Goal: Task Accomplishment & Management: Use online tool/utility

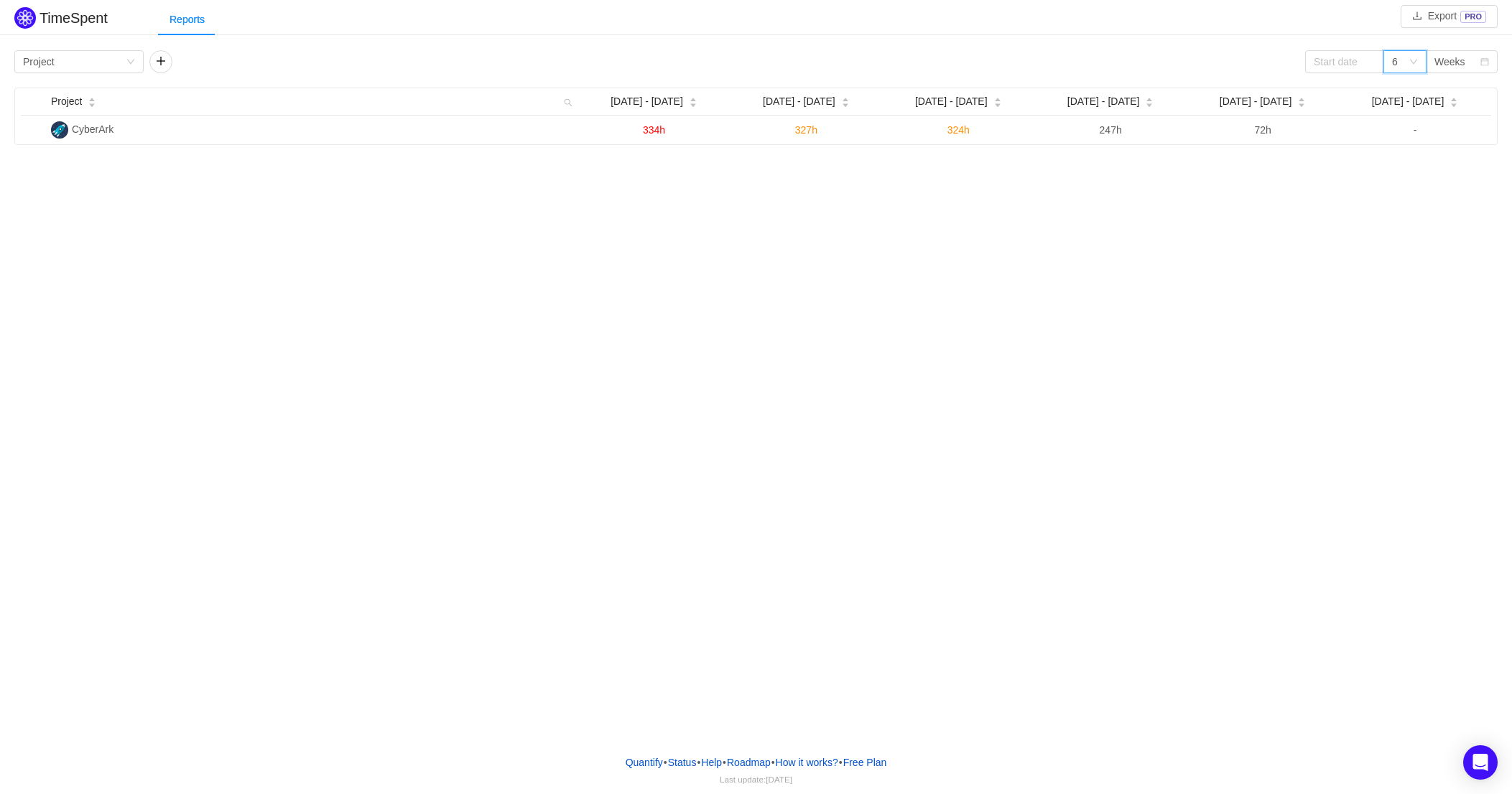
click at [1413, 61] on icon "icon: down" at bounding box center [1413, 62] width 9 height 9
click at [1404, 161] on li "12" at bounding box center [1404, 159] width 43 height 23
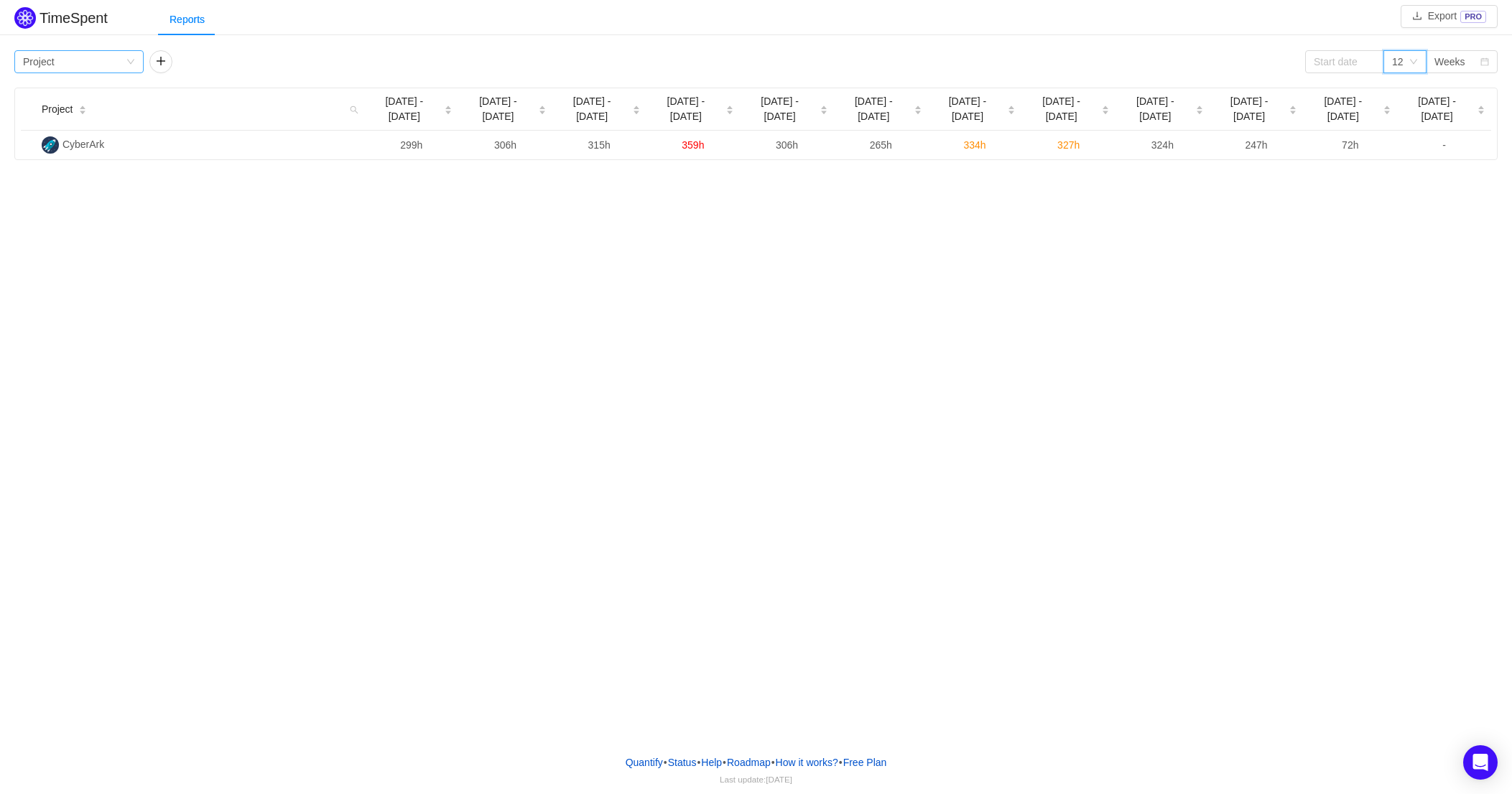
click at [129, 61] on icon "icon: down" at bounding box center [130, 62] width 7 height 5
click at [41, 153] on li "Epic" at bounding box center [79, 159] width 129 height 23
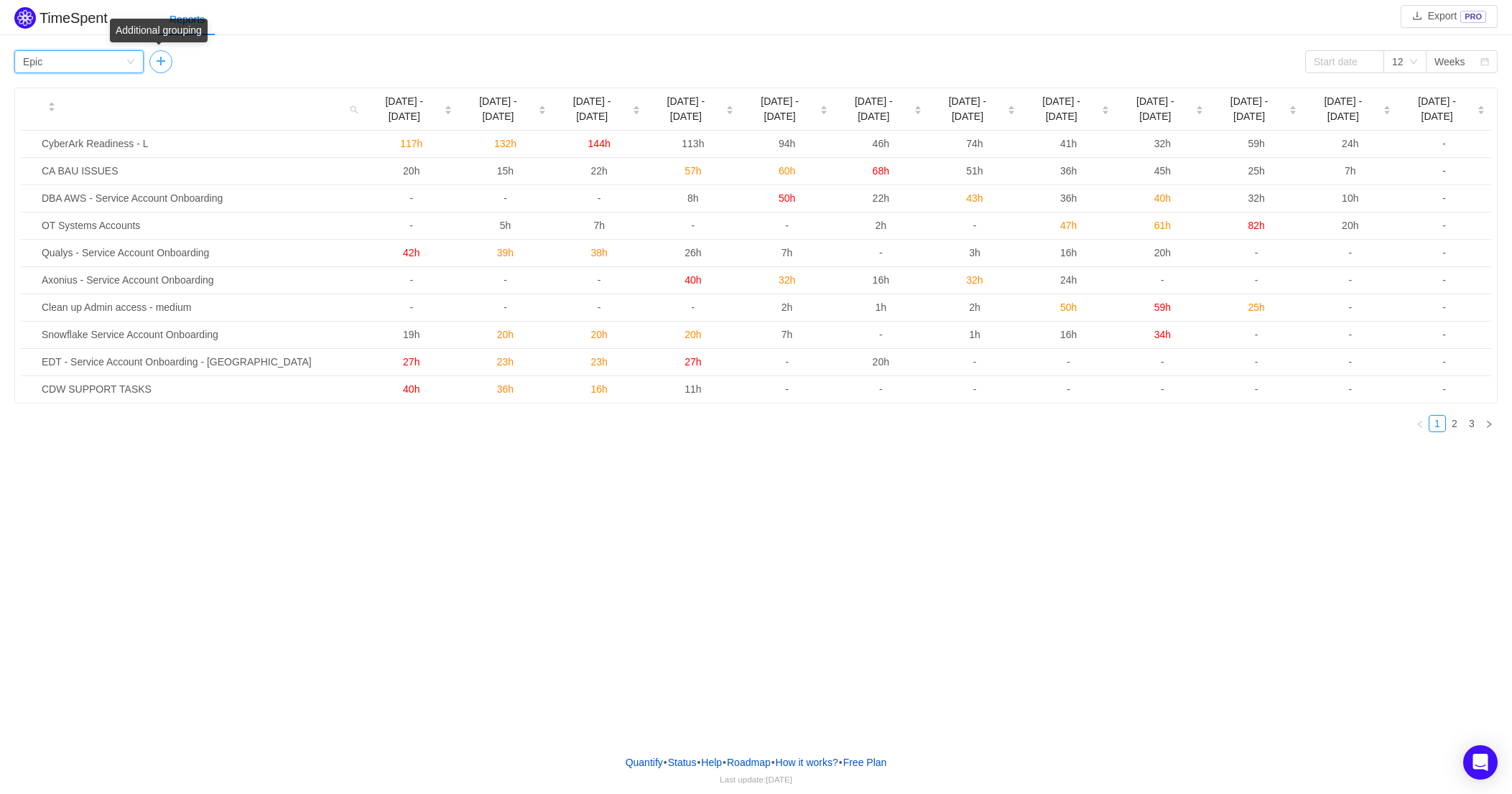
click at [156, 57] on button "button" at bounding box center [161, 62] width 23 height 23
click at [261, 56] on div "Group by Person" at bounding box center [213, 62] width 129 height 23
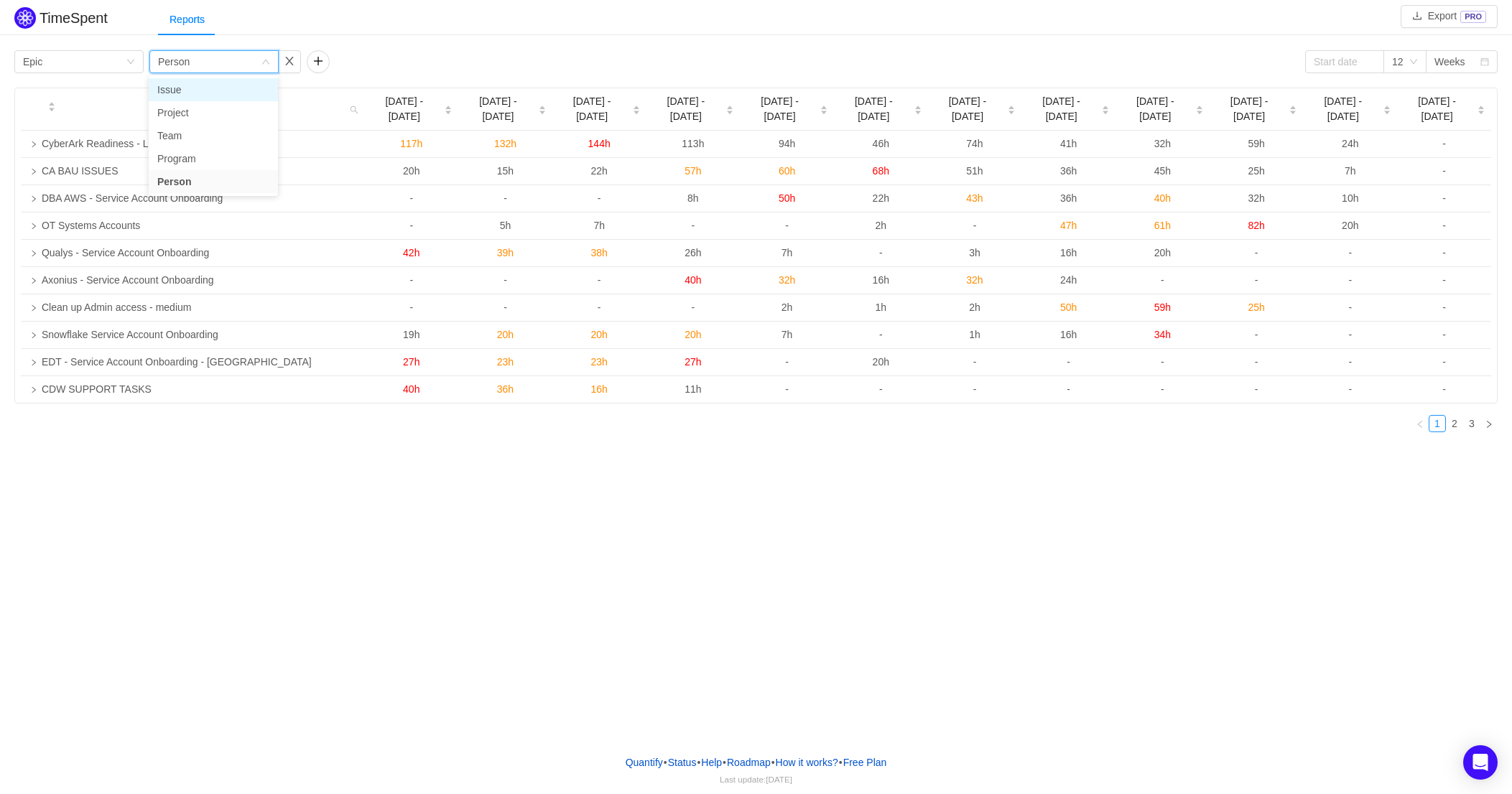
click at [174, 88] on li "Issue" at bounding box center [213, 90] width 129 height 23
click at [313, 60] on button "button" at bounding box center [318, 62] width 23 height 23
click at [422, 56] on div "Group by" at bounding box center [370, 62] width 129 height 23
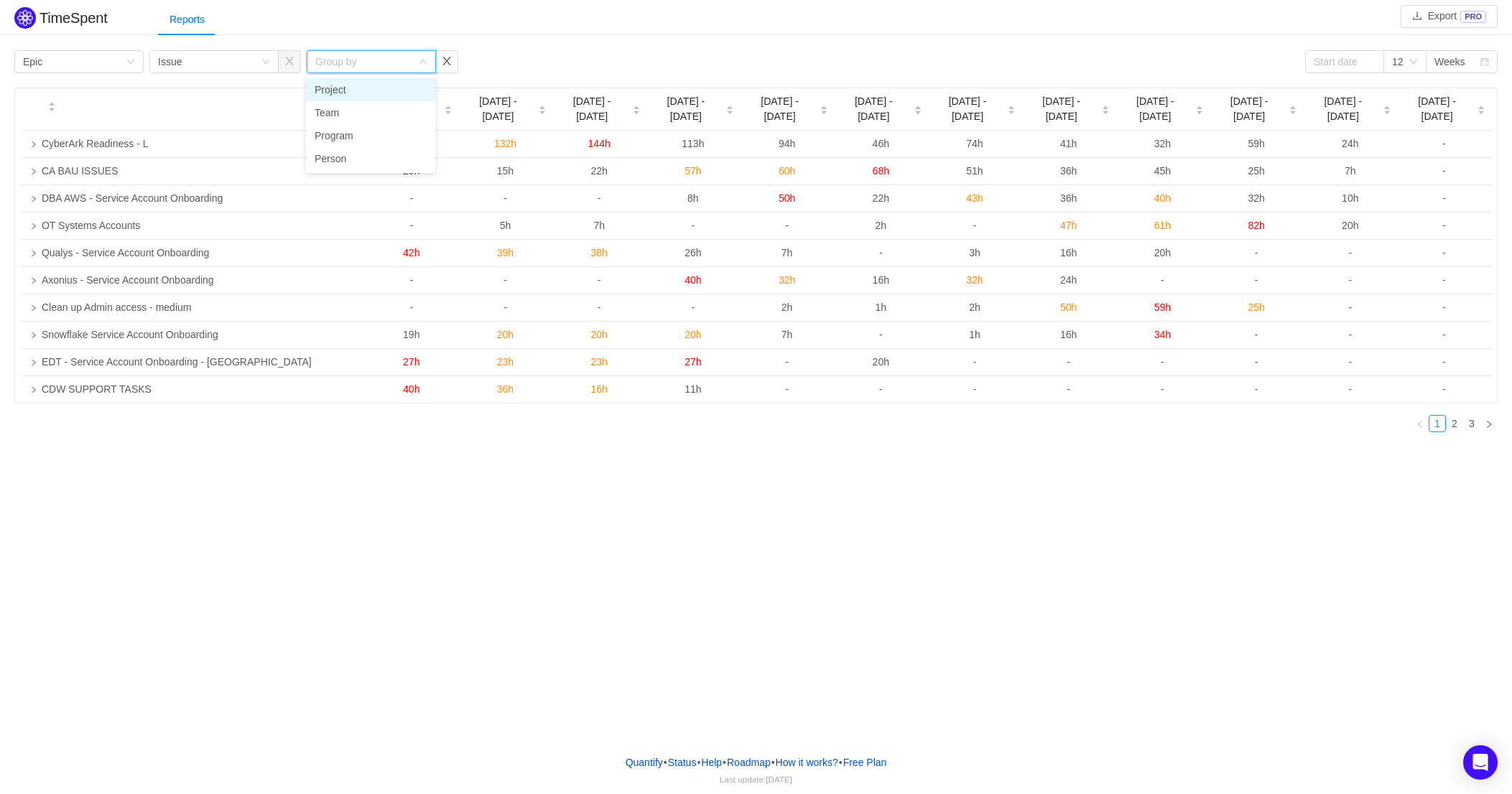
click at [422, 56] on div "Group by" at bounding box center [370, 62] width 129 height 23
click at [267, 56] on div "Group by Issue" at bounding box center [213, 62] width 129 height 23
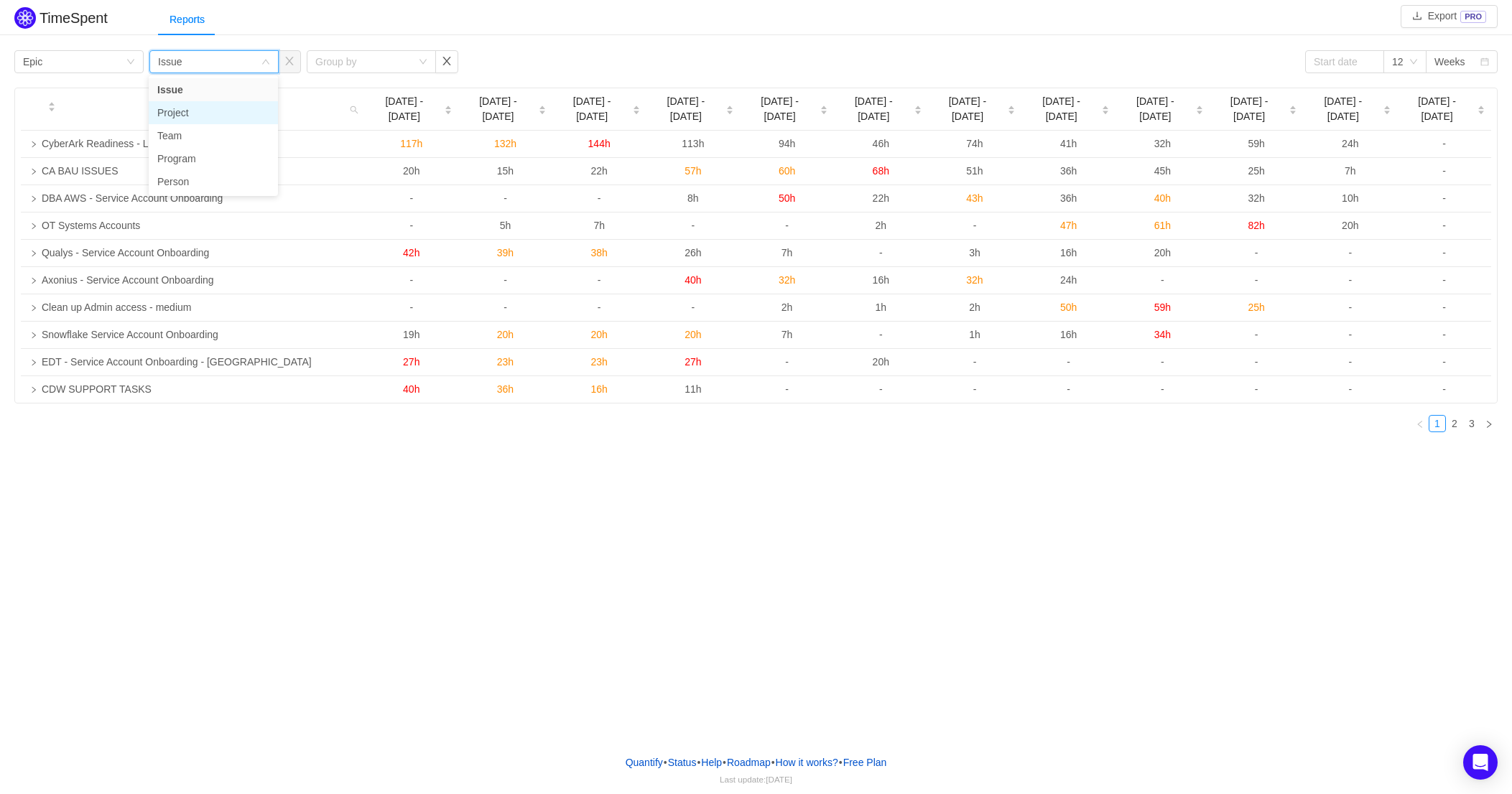
click at [187, 109] on li "Project" at bounding box center [213, 112] width 129 height 23
click at [131, 60] on icon "icon: down" at bounding box center [130, 62] width 9 height 9
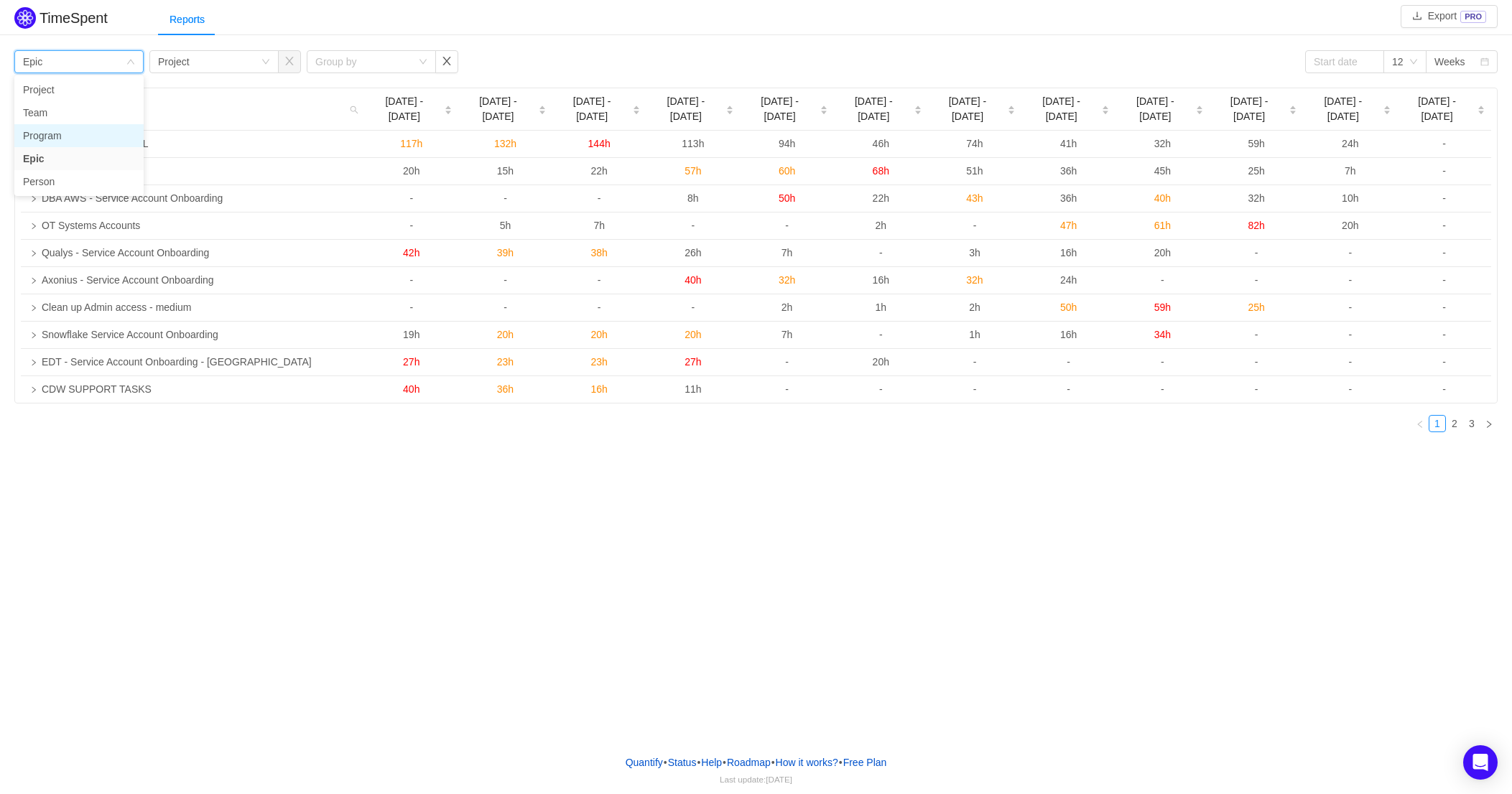
click at [45, 131] on li "Program" at bounding box center [79, 135] width 129 height 23
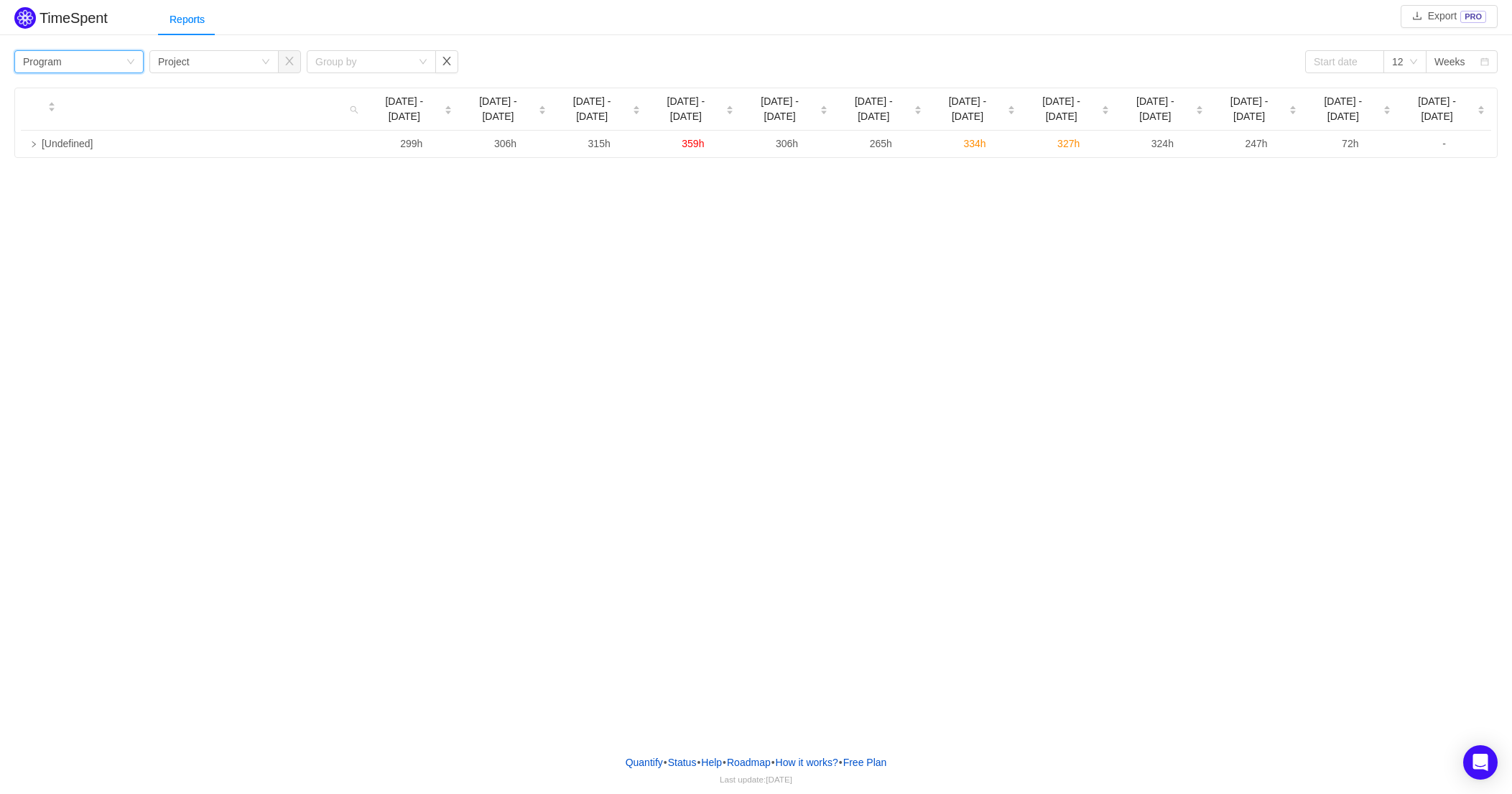
click at [128, 56] on div "Group by Program" at bounding box center [79, 62] width 129 height 23
click at [40, 153] on li "Epic" at bounding box center [79, 159] width 129 height 23
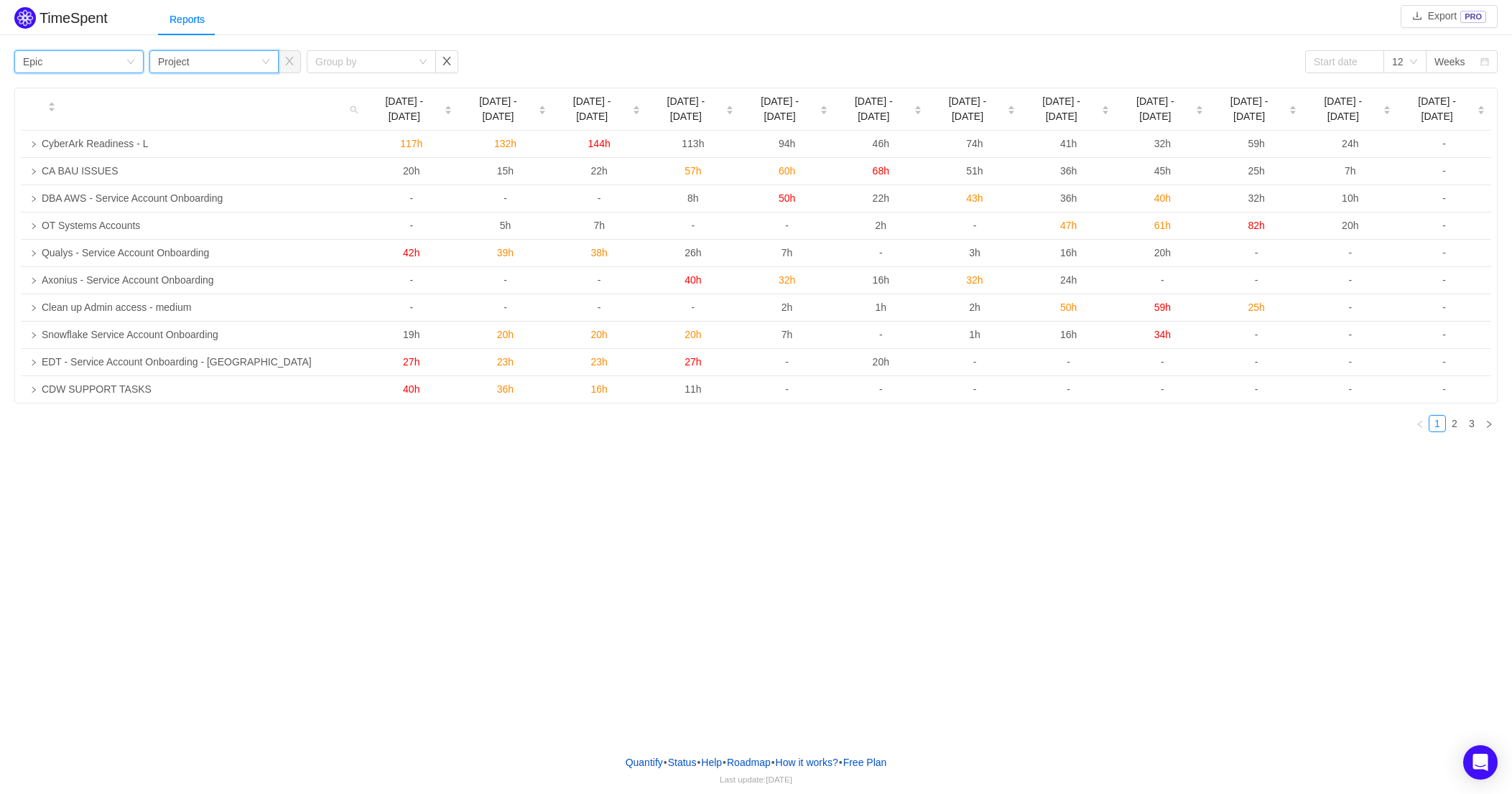
click at [268, 58] on icon "icon: down" at bounding box center [266, 62] width 9 height 9
click at [268, 58] on icon "icon: down" at bounding box center [266, 62] width 9 height 9
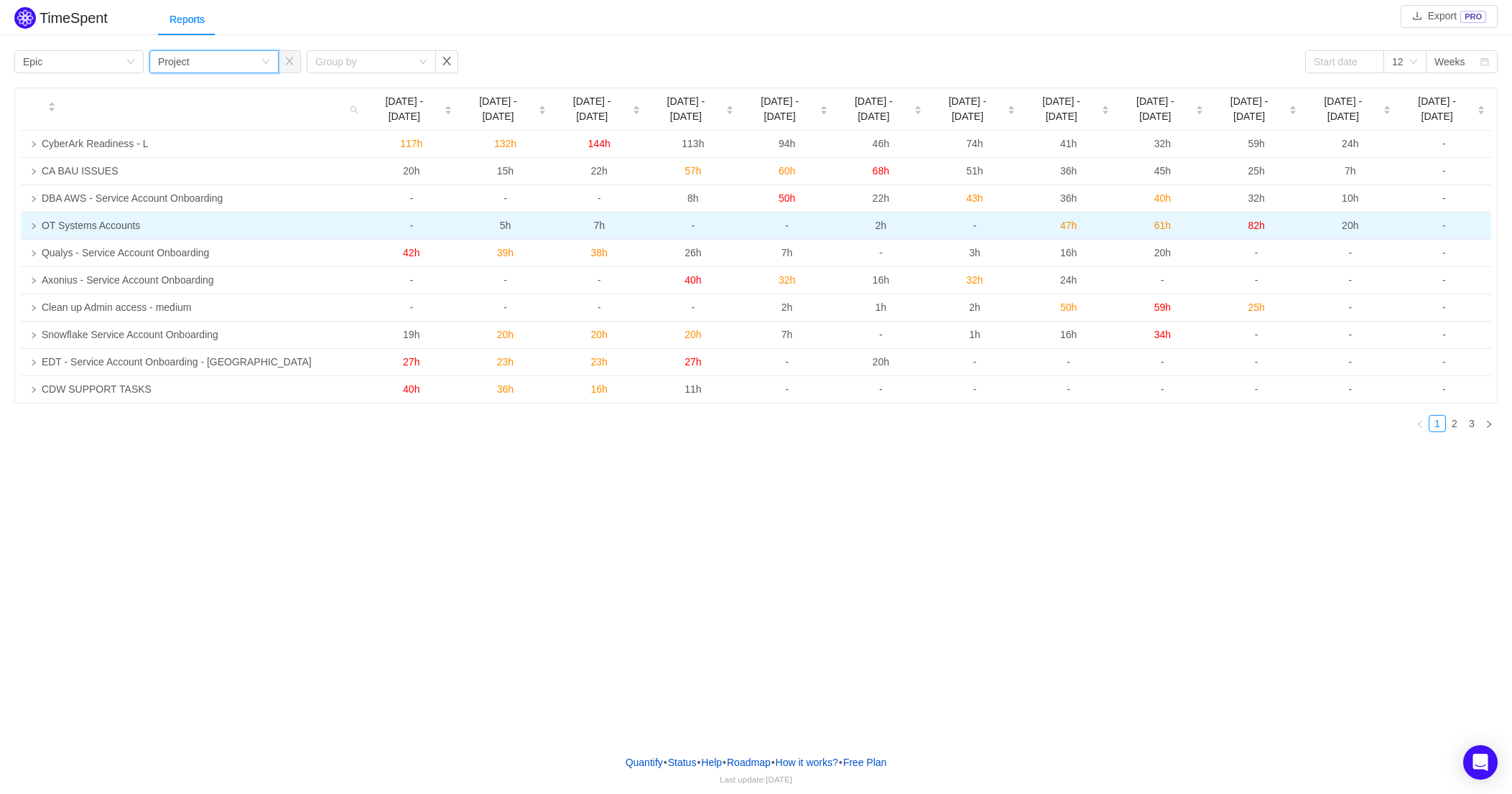
click at [32, 223] on icon "icon: right" at bounding box center [34, 226] width 7 height 7
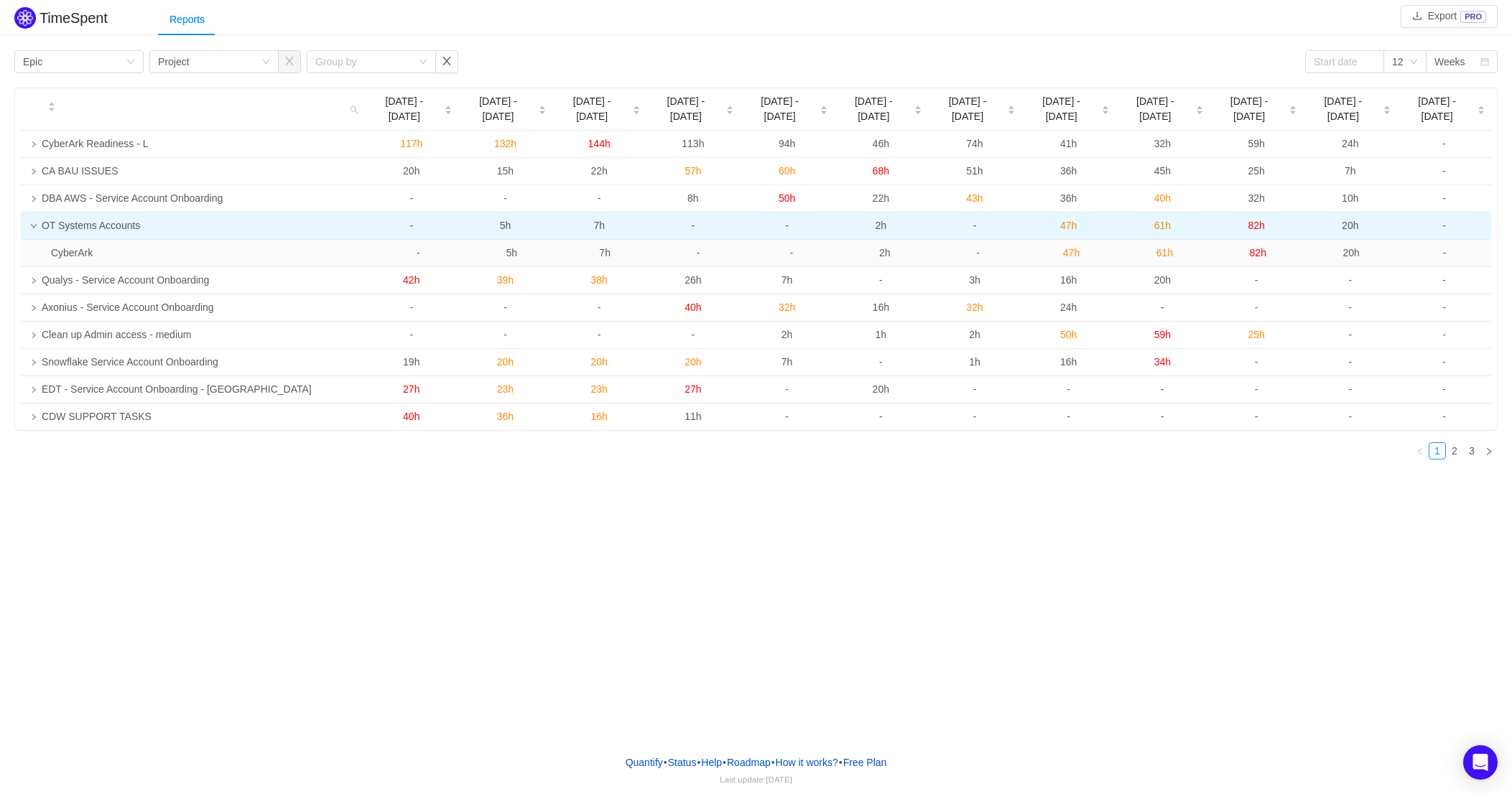
click at [34, 223] on icon "icon: down" at bounding box center [34, 226] width 7 height 7
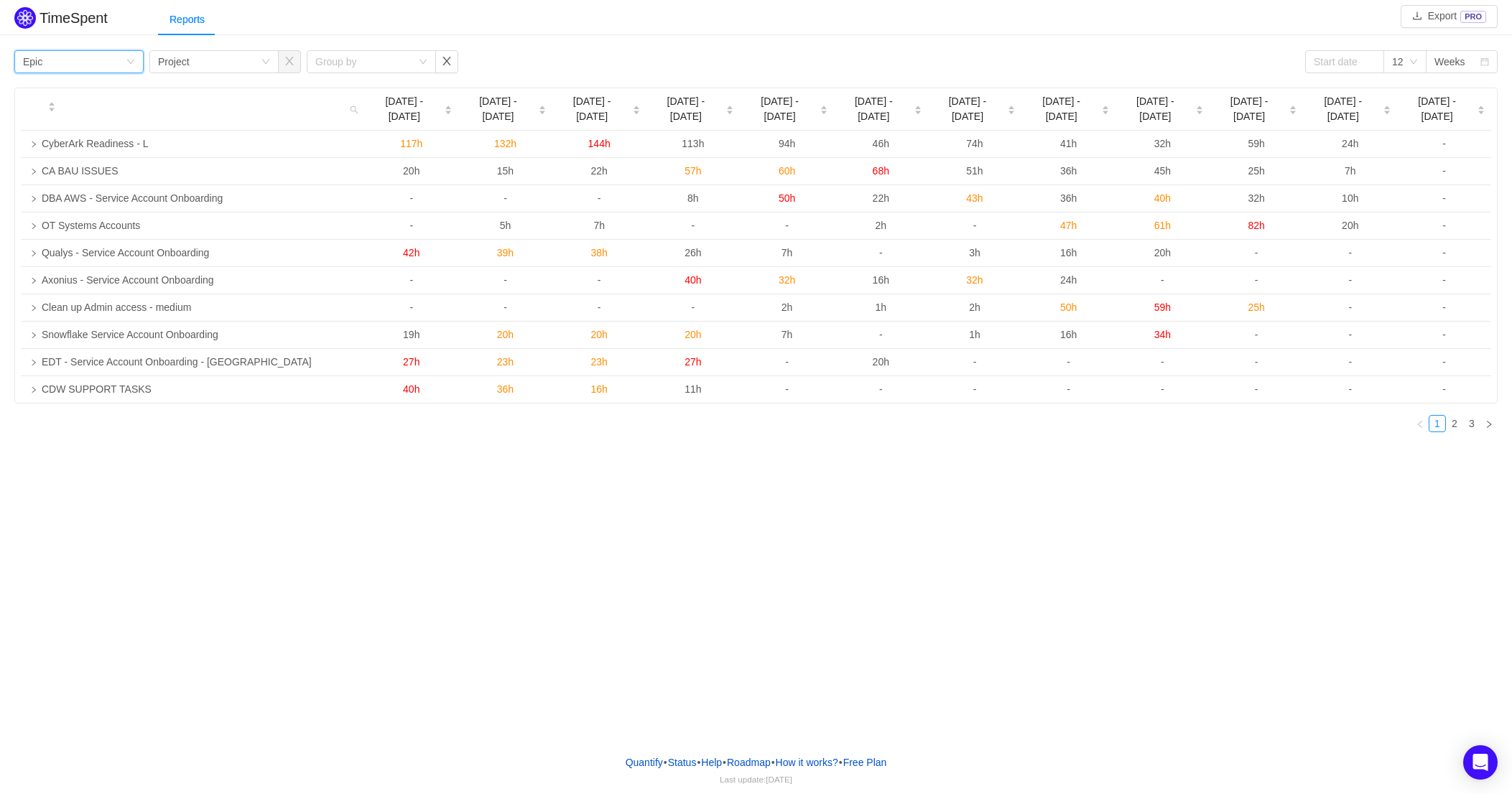
click at [129, 68] on div "Group by Epic" at bounding box center [79, 62] width 129 height 23
click at [43, 133] on li "Program" at bounding box center [79, 135] width 129 height 23
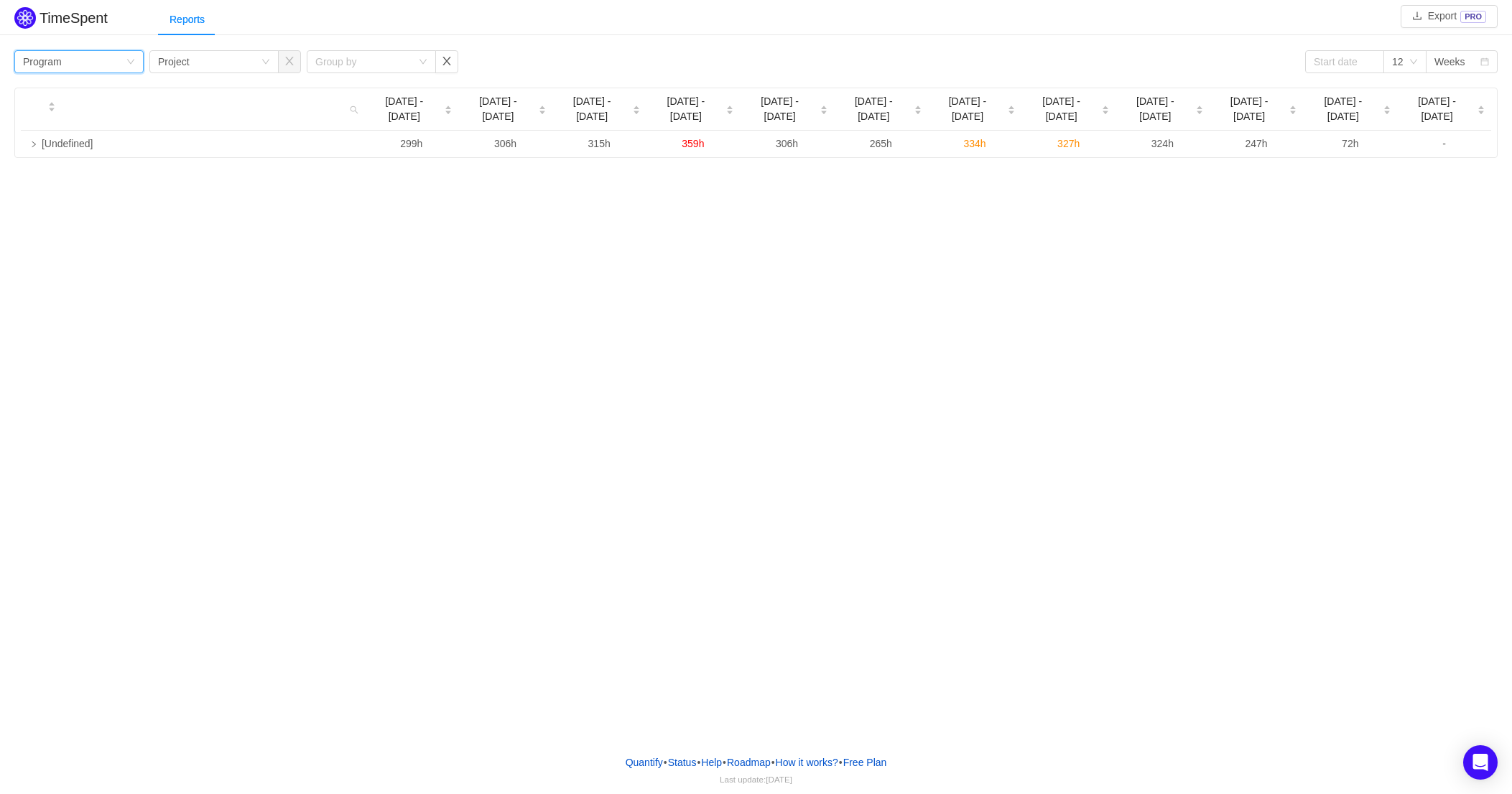
click at [131, 61] on icon "icon: down" at bounding box center [130, 62] width 7 height 5
click at [52, 93] on li "Project" at bounding box center [79, 90] width 129 height 23
click at [257, 63] on div "Group by" at bounding box center [209, 62] width 102 height 22
click at [456, 62] on button "button" at bounding box center [447, 62] width 23 height 23
click at [293, 57] on button "button" at bounding box center [290, 62] width 23 height 23
